Goal: Contribute content: Add original content to the website for others to see

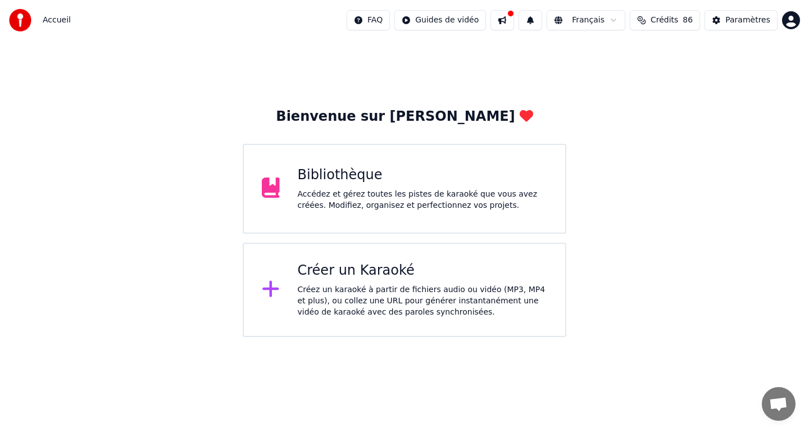
click at [458, 175] on div "Bibliothèque" at bounding box center [423, 175] width 250 height 18
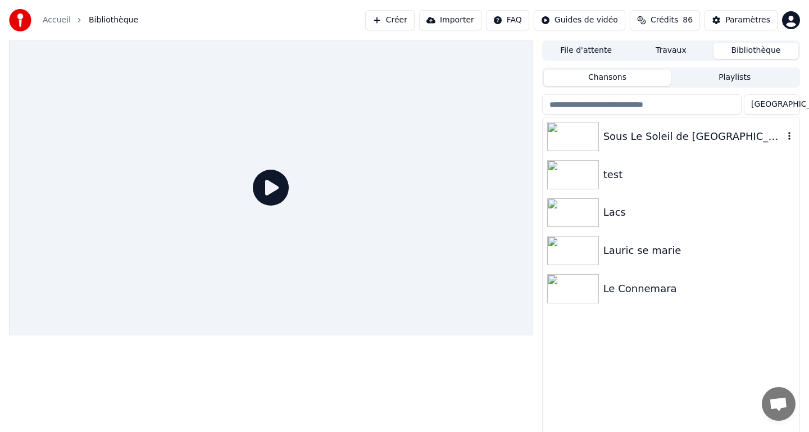
click at [615, 140] on div "Sous Le Soleil de [GEOGRAPHIC_DATA]" at bounding box center [693, 137] width 180 height 16
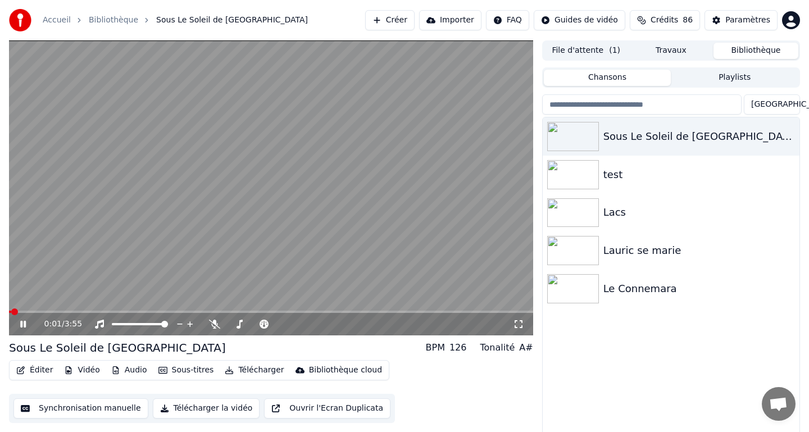
click at [21, 324] on icon at bounding box center [23, 324] width 6 height 7
click at [38, 371] on button "Éditer" at bounding box center [35, 370] width 46 height 16
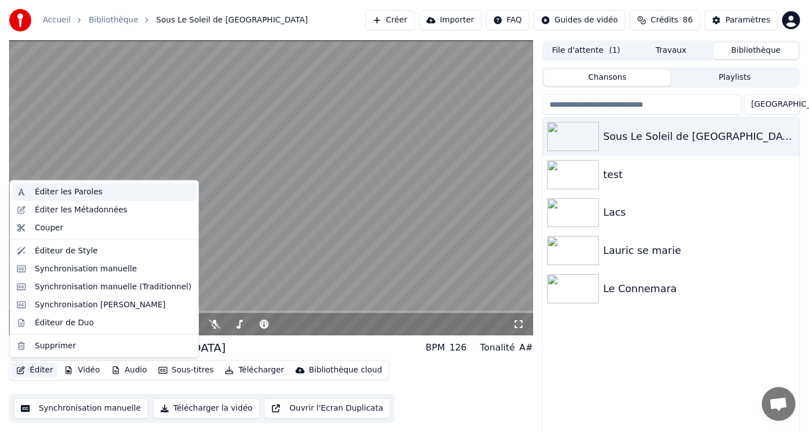
click at [47, 189] on div "Éditer les Paroles" at bounding box center [68, 192] width 67 height 11
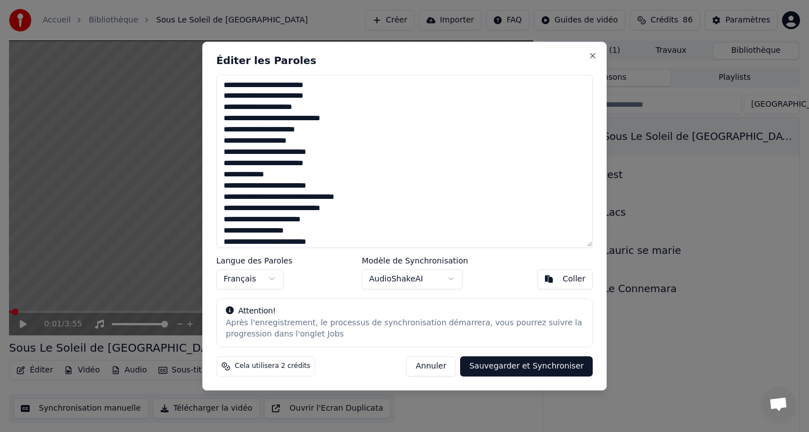
click at [258, 172] on textarea at bounding box center [404, 161] width 376 height 173
click at [448, 361] on button "Annuler" at bounding box center [430, 366] width 49 height 20
